Goal: Share content: Share content

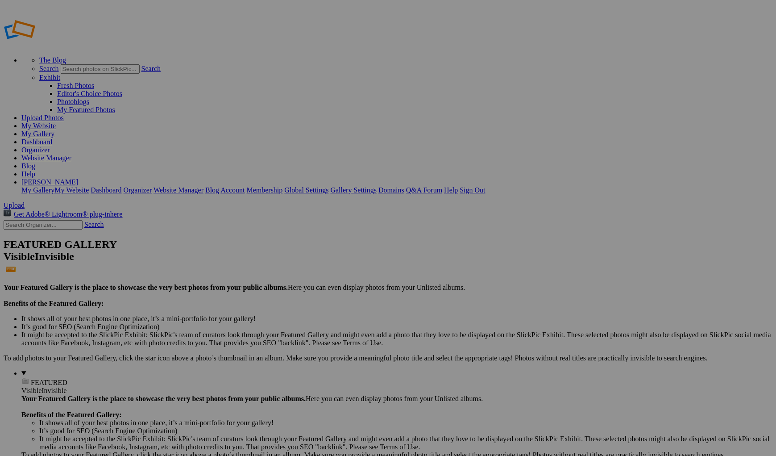
type input "[PERSON_NAME]"
click at [308, 273] on span "Create" at bounding box center [299, 277] width 19 height 8
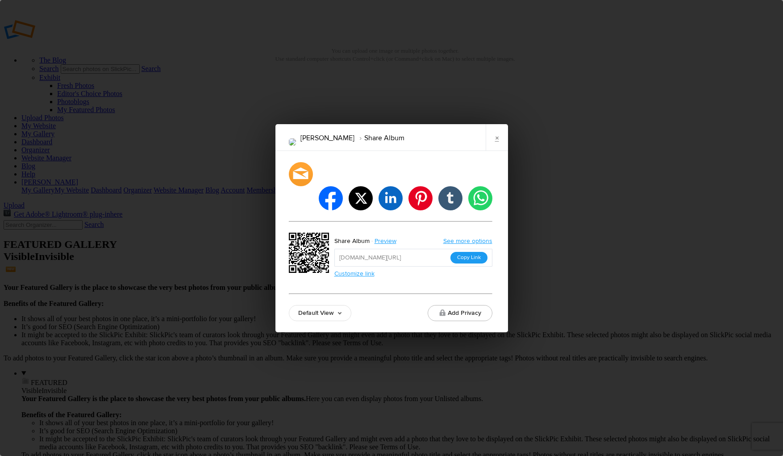
click at [469, 252] on button "Copy Link" at bounding box center [468, 258] width 37 height 12
click at [496, 150] on link "×" at bounding box center [497, 137] width 22 height 27
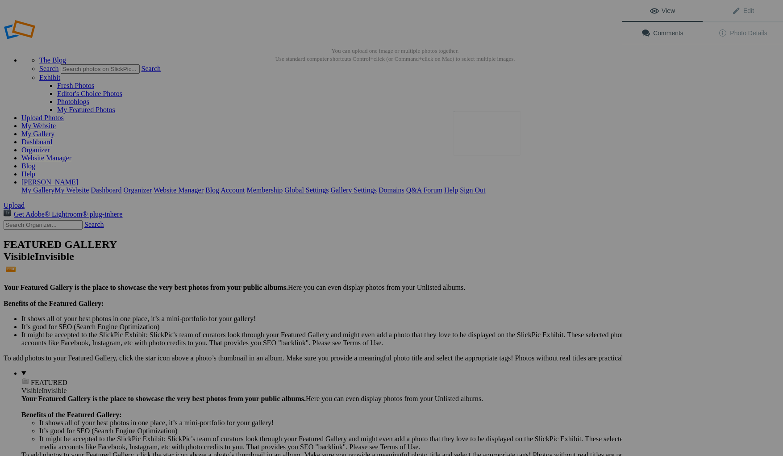
click at [498, 136] on img at bounding box center [486, 133] width 67 height 45
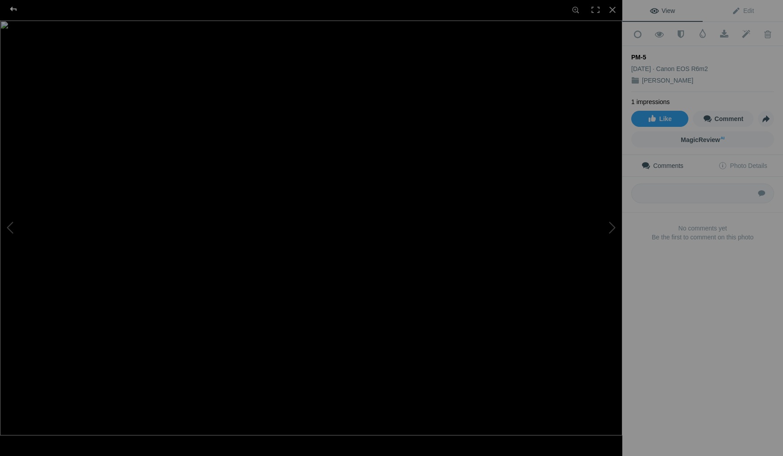
click at [9, 8] on div at bounding box center [13, 9] width 32 height 18
